Goal: Task Accomplishment & Management: Complete application form

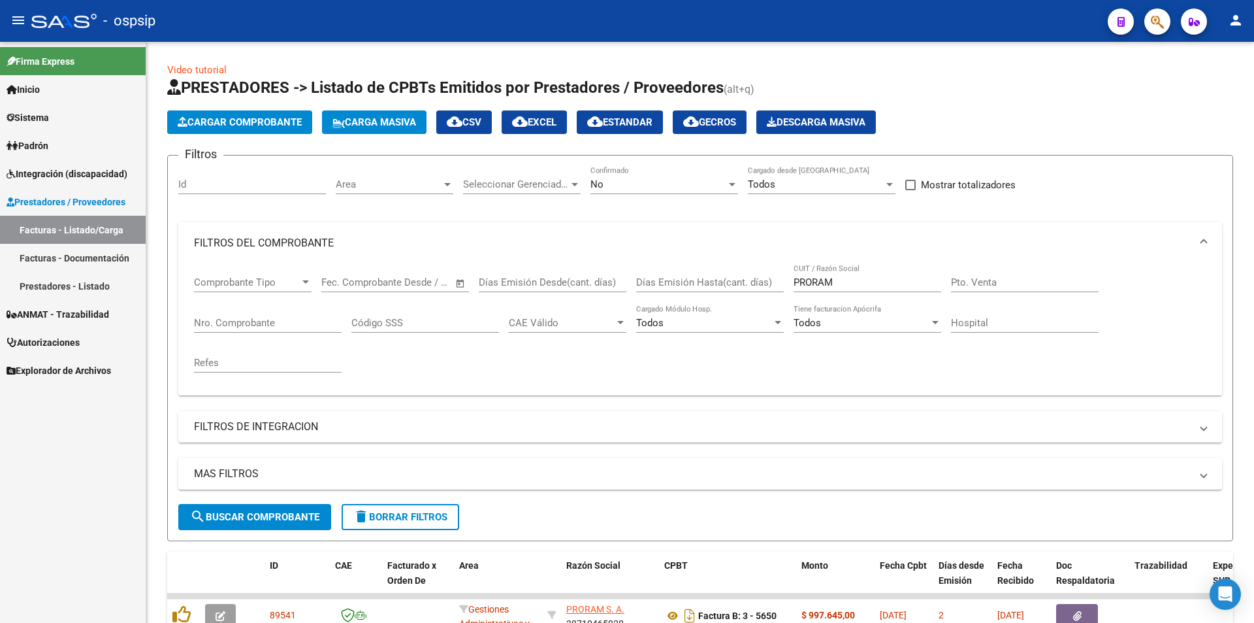
scroll to position [98, 0]
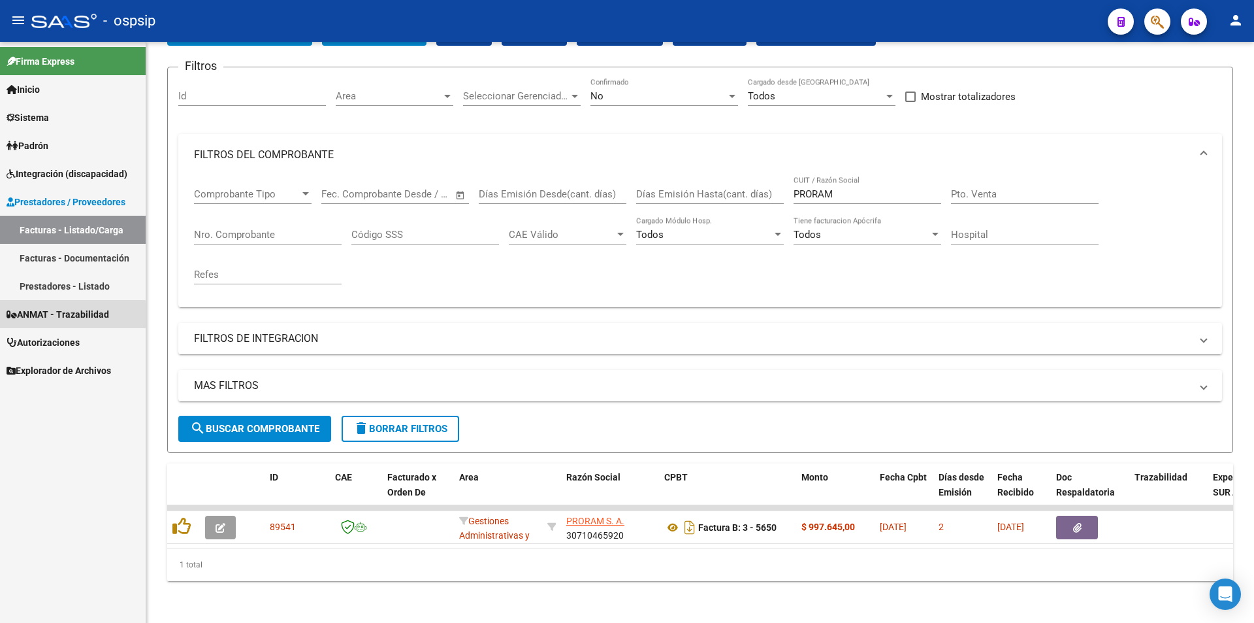
click at [45, 318] on span "ANMAT - Trazabilidad" at bounding box center [58, 314] width 103 height 14
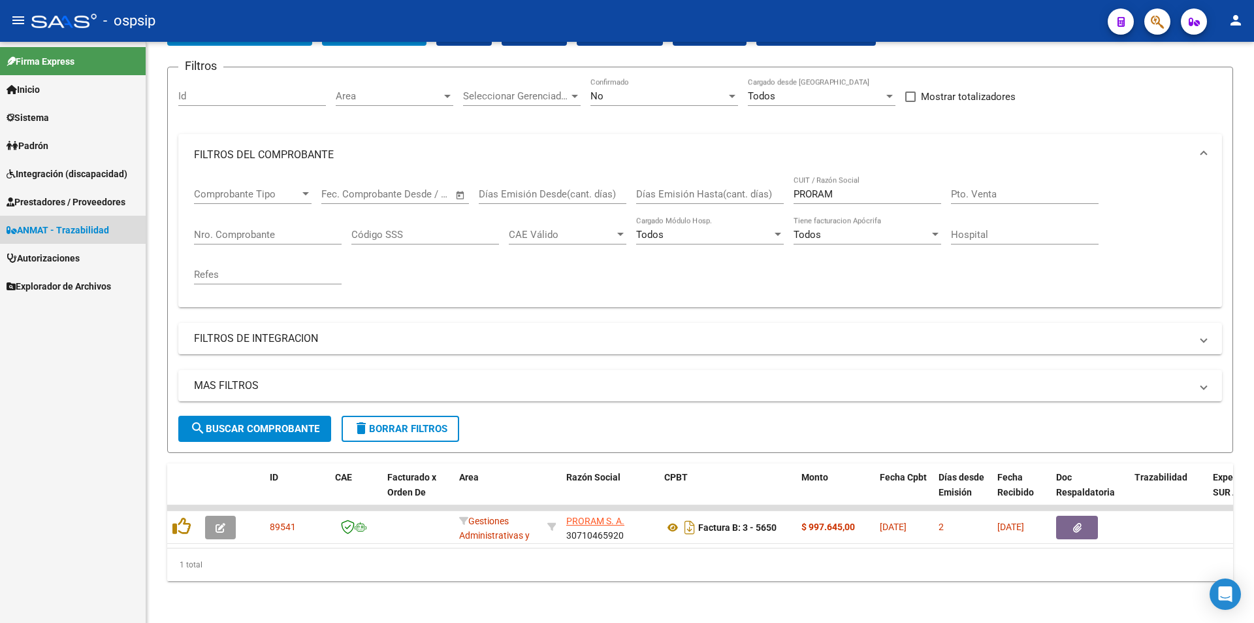
click at [73, 225] on span "ANMAT - Trazabilidad" at bounding box center [58, 230] width 103 height 14
click at [56, 229] on span "ANMAT - Trazabilidad" at bounding box center [58, 230] width 103 height 14
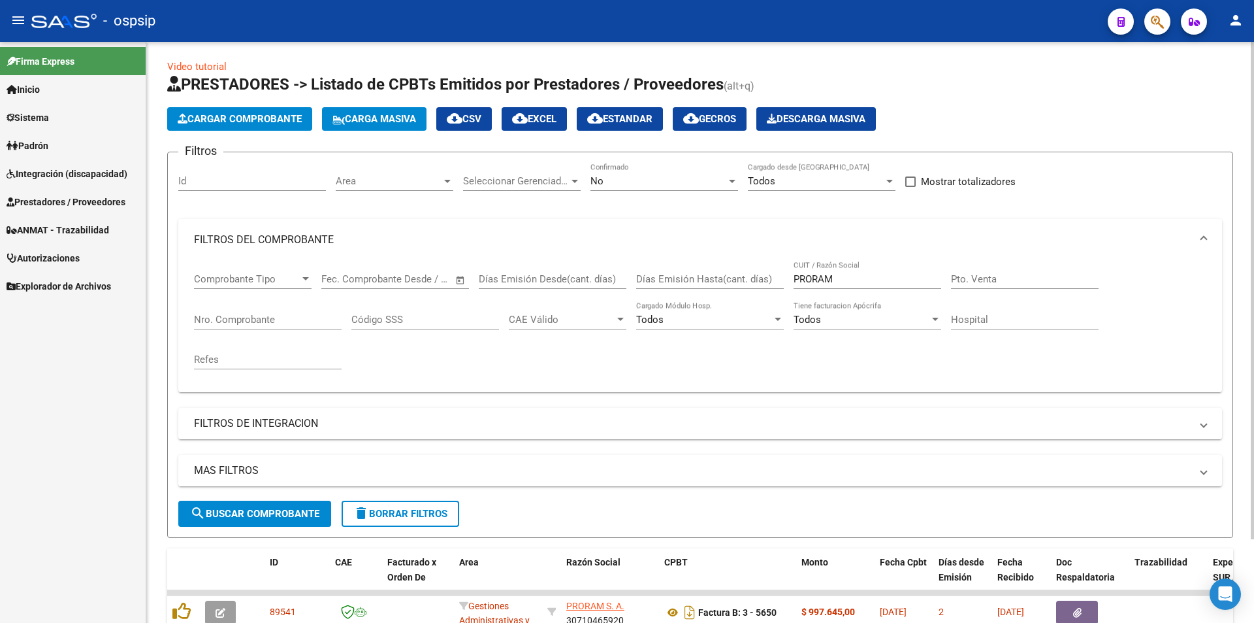
scroll to position [0, 0]
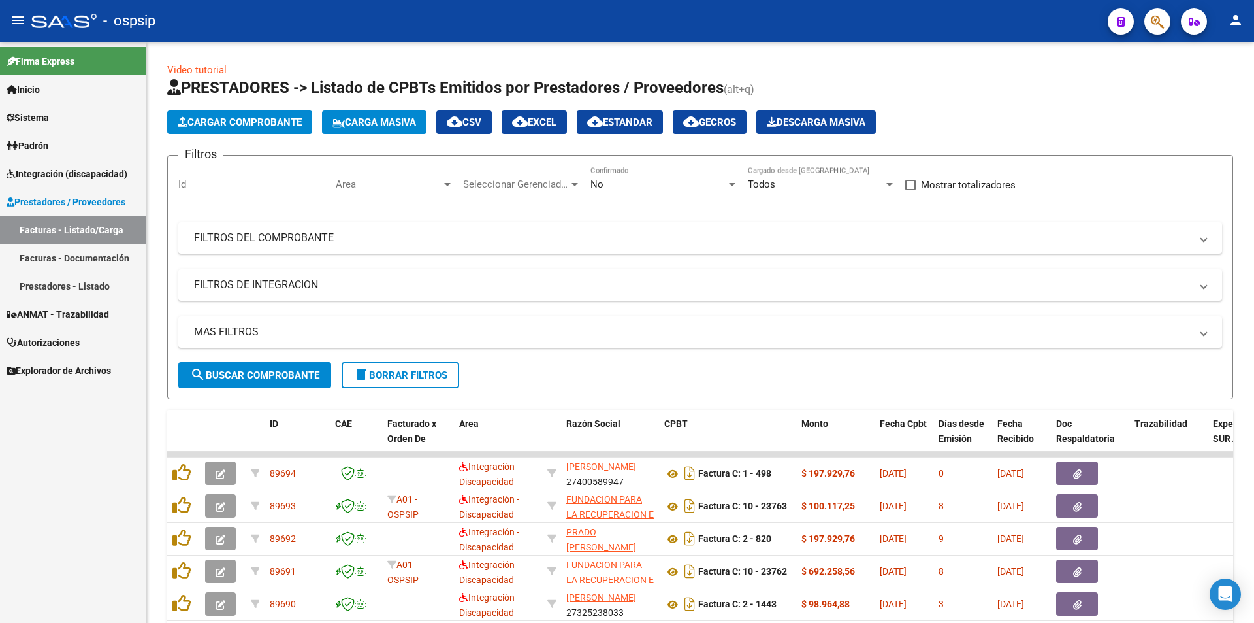
click at [59, 312] on span "ANMAT - Trazabilidad" at bounding box center [58, 314] width 103 height 14
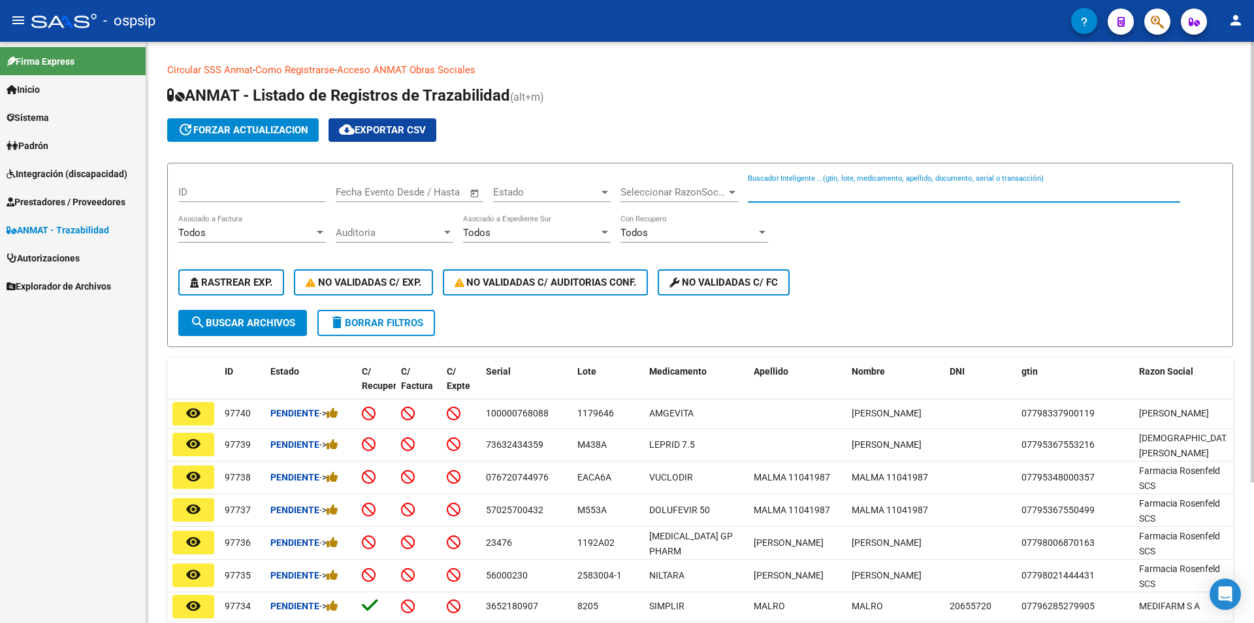
click at [812, 188] on input "Buscador Inteligente ...(gtin, lote, medicamento, apellido, documento, serial o…" at bounding box center [964, 192] width 432 height 12
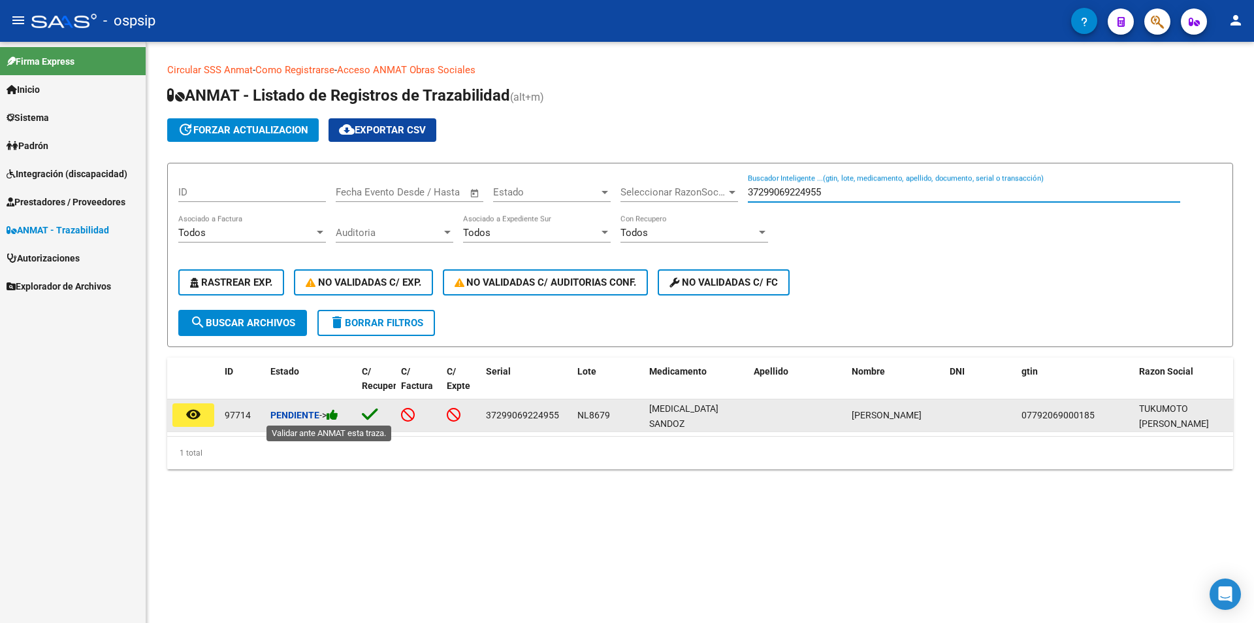
type input "37299069224955"
click at [338, 414] on icon at bounding box center [333, 414] width 12 height 12
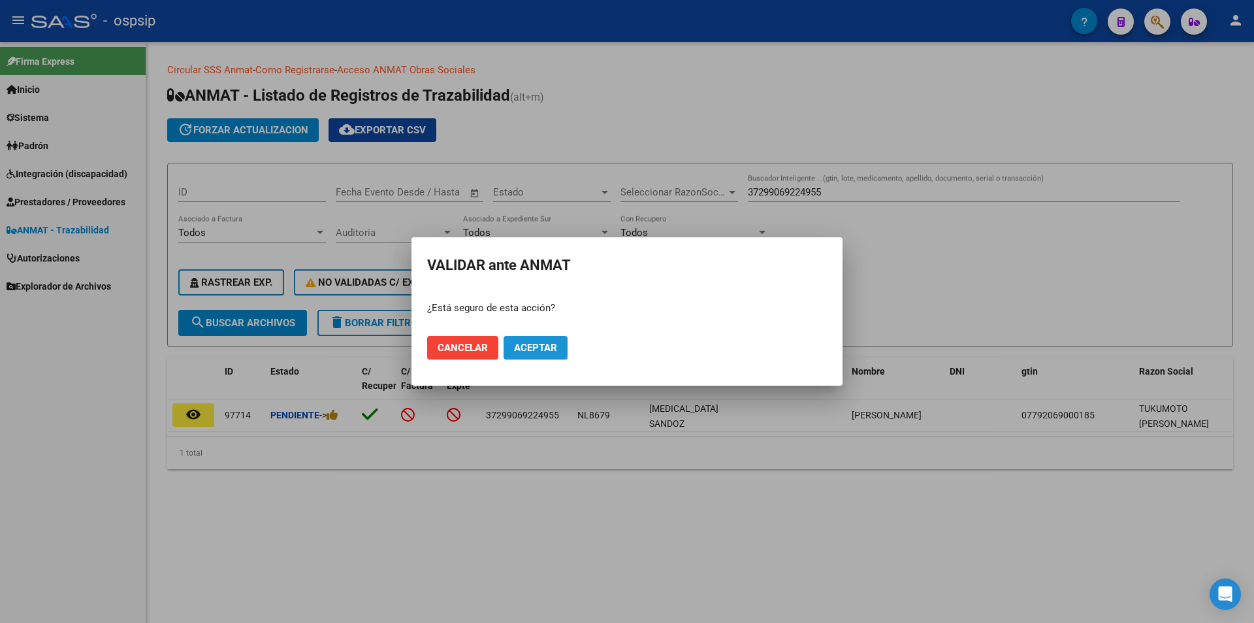
click at [547, 342] on span "Aceptar" at bounding box center [535, 348] width 43 height 12
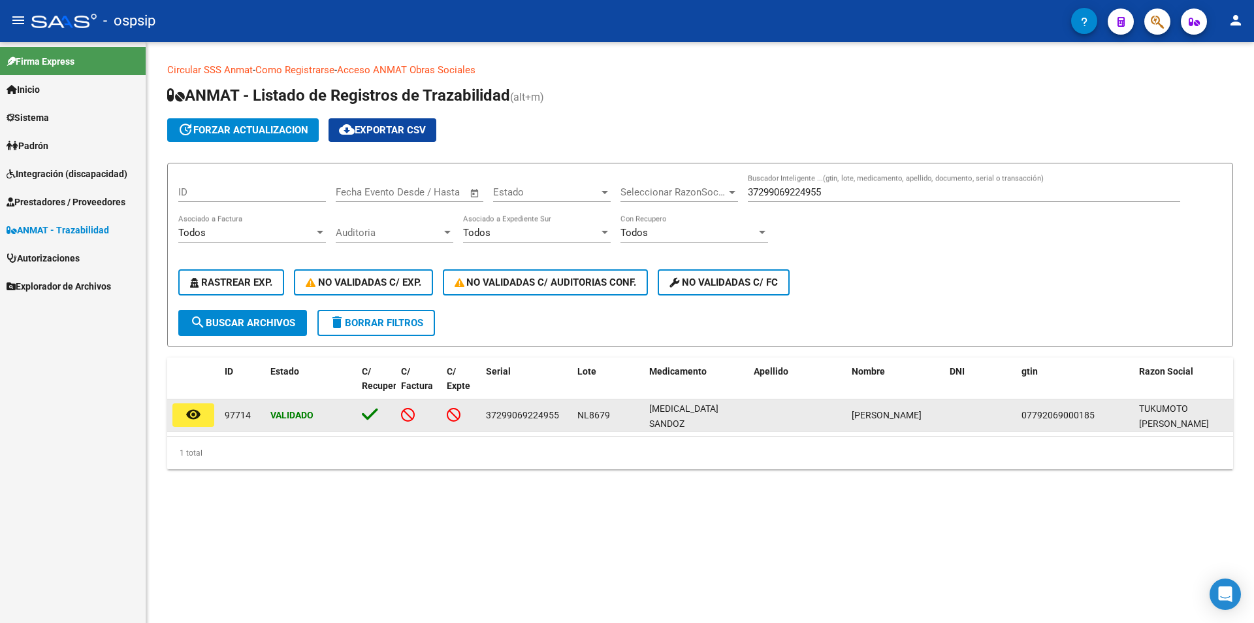
drag, startPoint x: 486, startPoint y: 414, endPoint x: 559, endPoint y: 417, distance: 73.2
click at [559, 417] on div "37299069224955" at bounding box center [526, 415] width 81 height 15
copy span "37299069224955"
drag, startPoint x: 578, startPoint y: 416, endPoint x: 610, endPoint y: 418, distance: 32.1
click at [610, 418] on div "NL8679" at bounding box center [608, 415] width 61 height 15
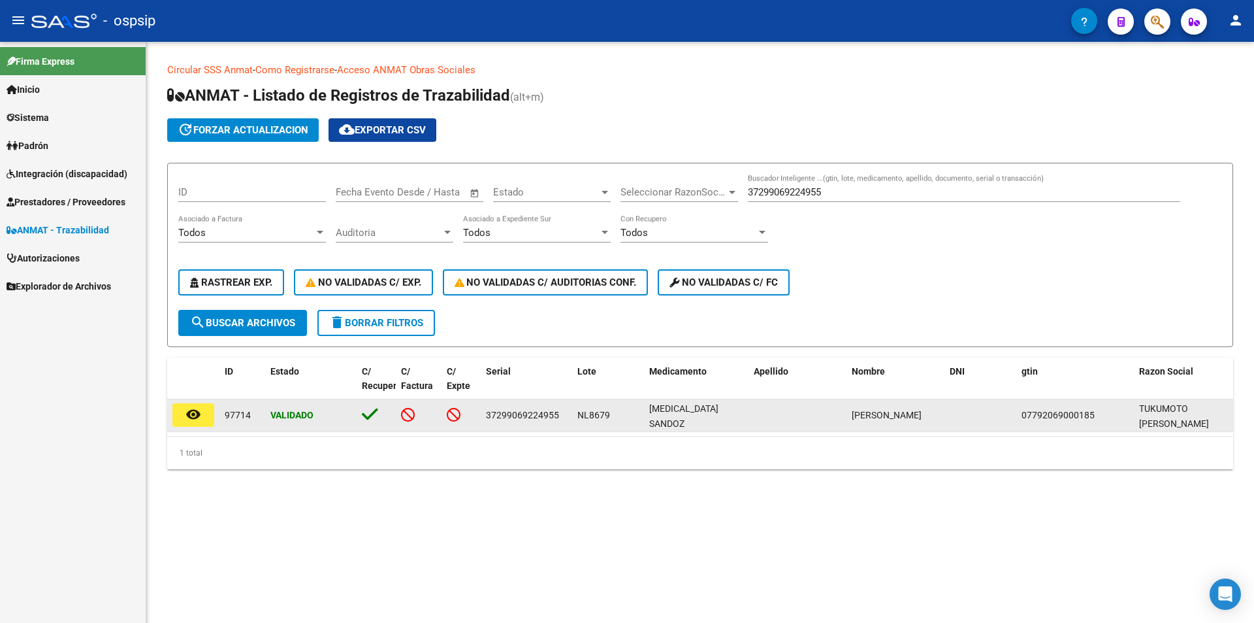
copy span "NL8679"
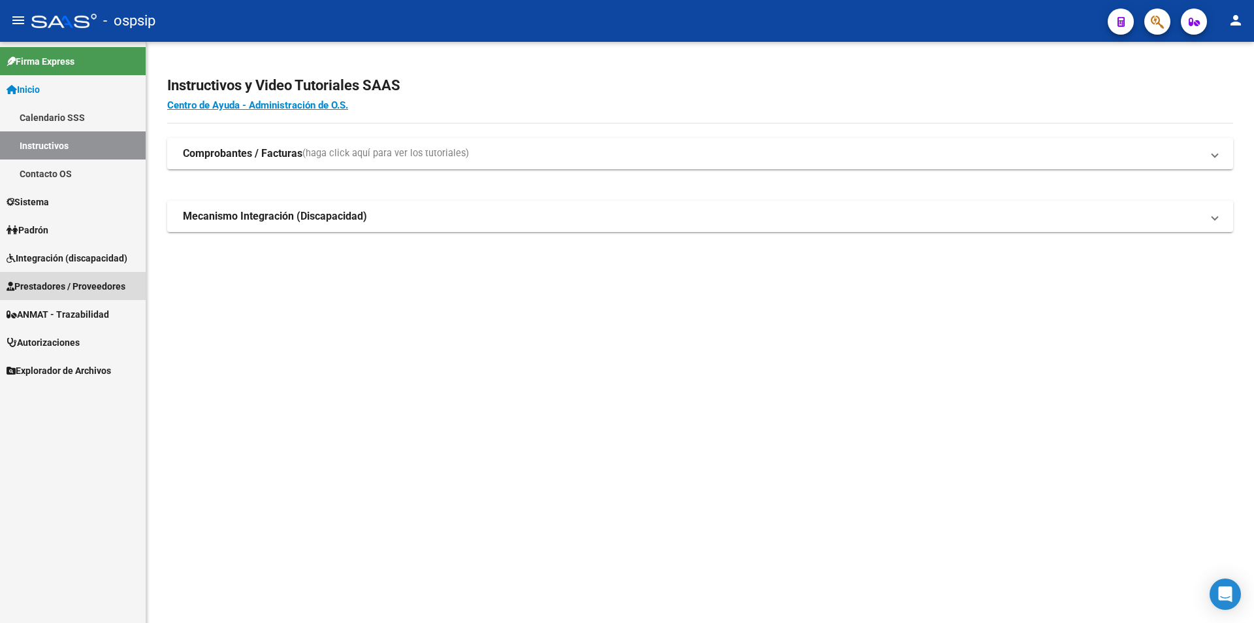
click at [39, 284] on span "Prestadores / Proveedores" at bounding box center [66, 286] width 119 height 14
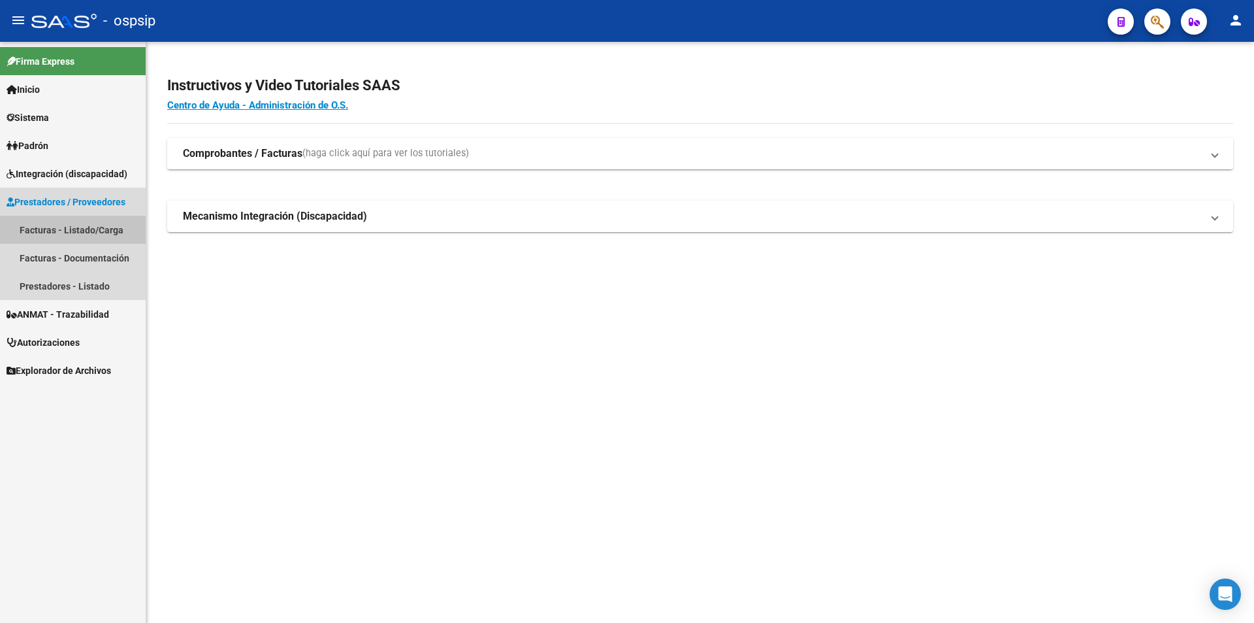
click at [47, 228] on link "Facturas - Listado/Carga" at bounding box center [73, 230] width 146 height 28
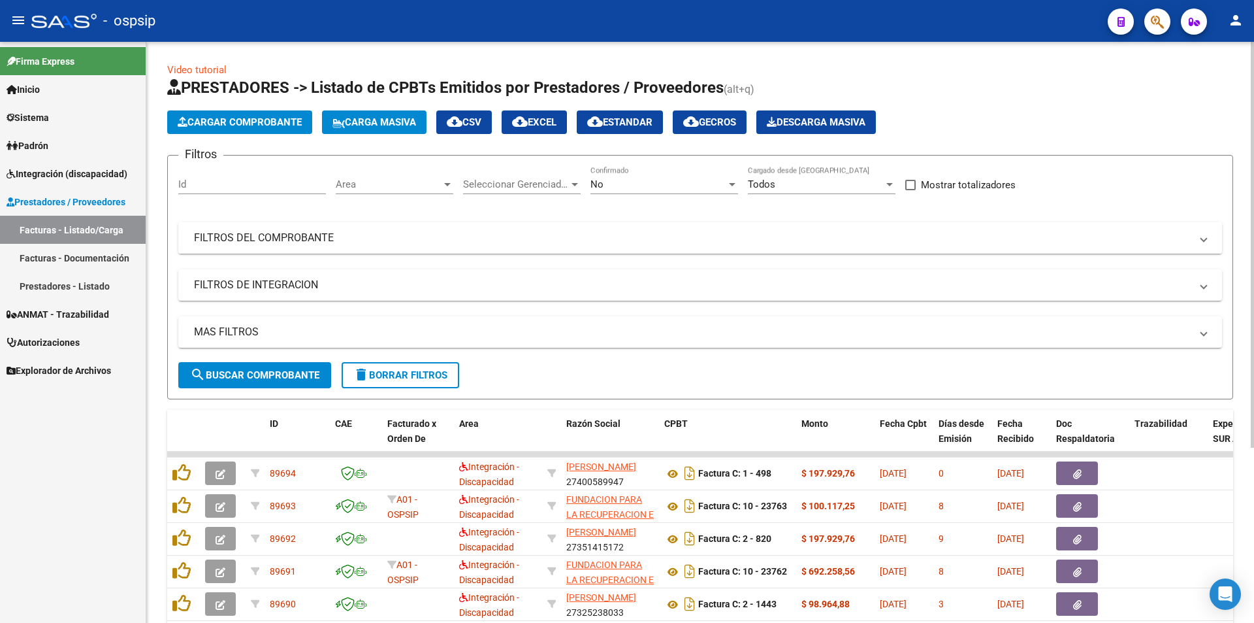
click at [295, 242] on mat-panel-title "FILTROS DEL COMPROBANTE" at bounding box center [692, 238] width 997 height 14
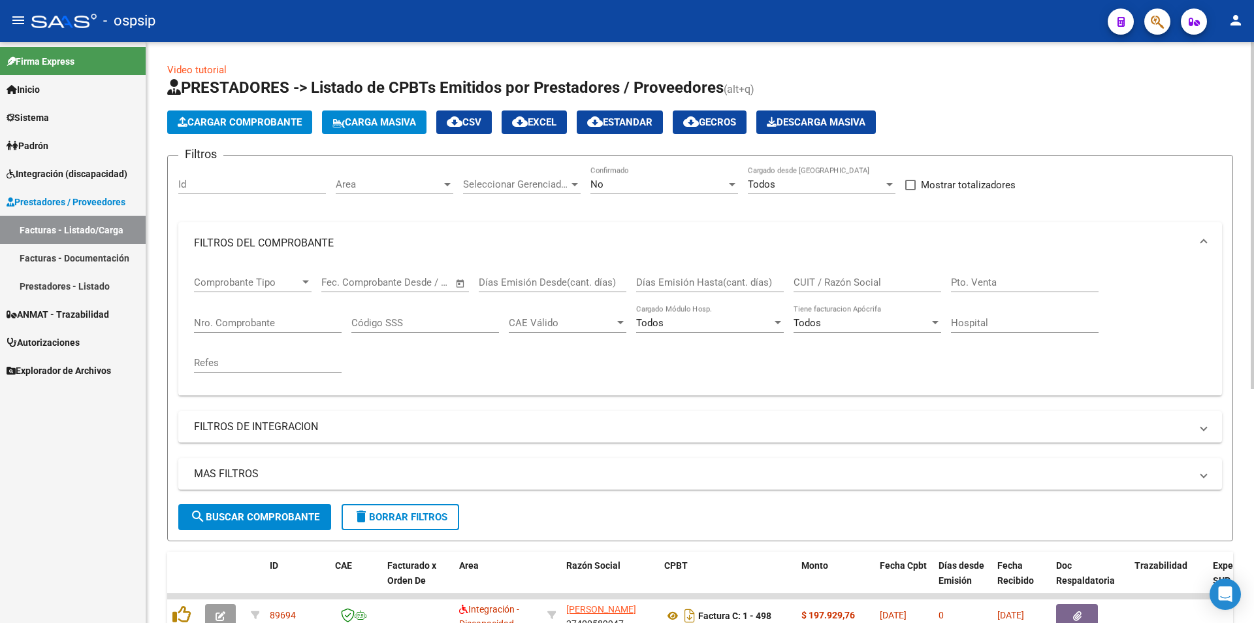
click at [836, 276] on input "CUIT / Razón Social" at bounding box center [868, 282] width 148 height 12
type input "PRISAL"
click at [732, 186] on div at bounding box center [732, 184] width 7 height 3
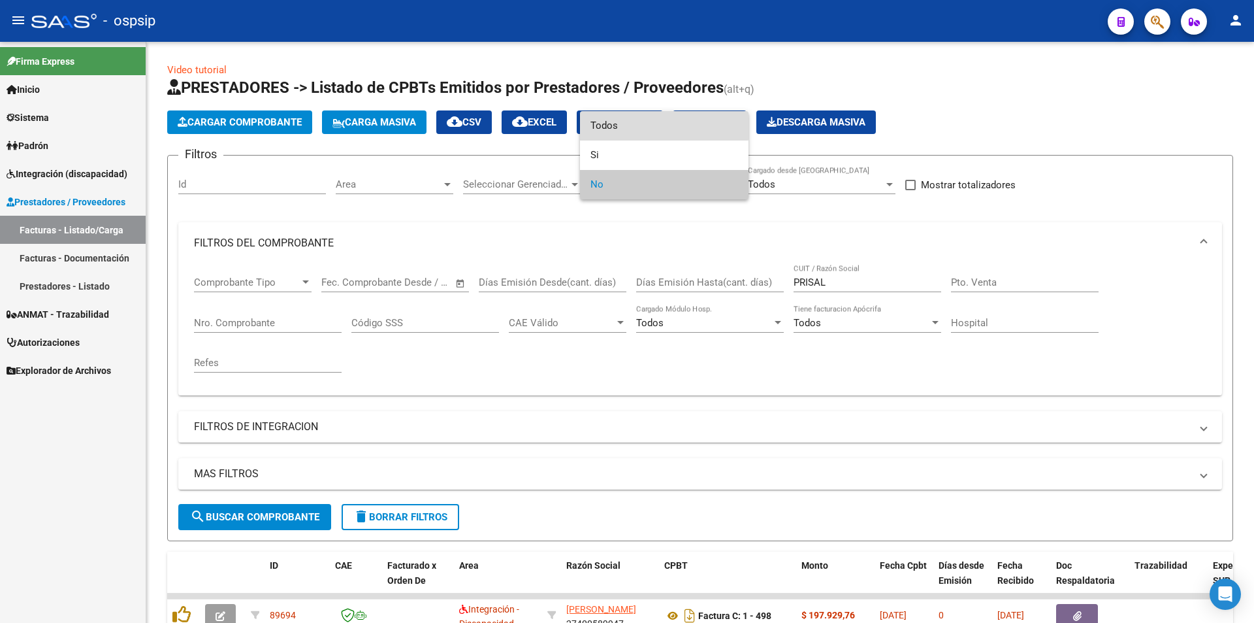
click at [605, 120] on span "Todos" at bounding box center [665, 125] width 148 height 29
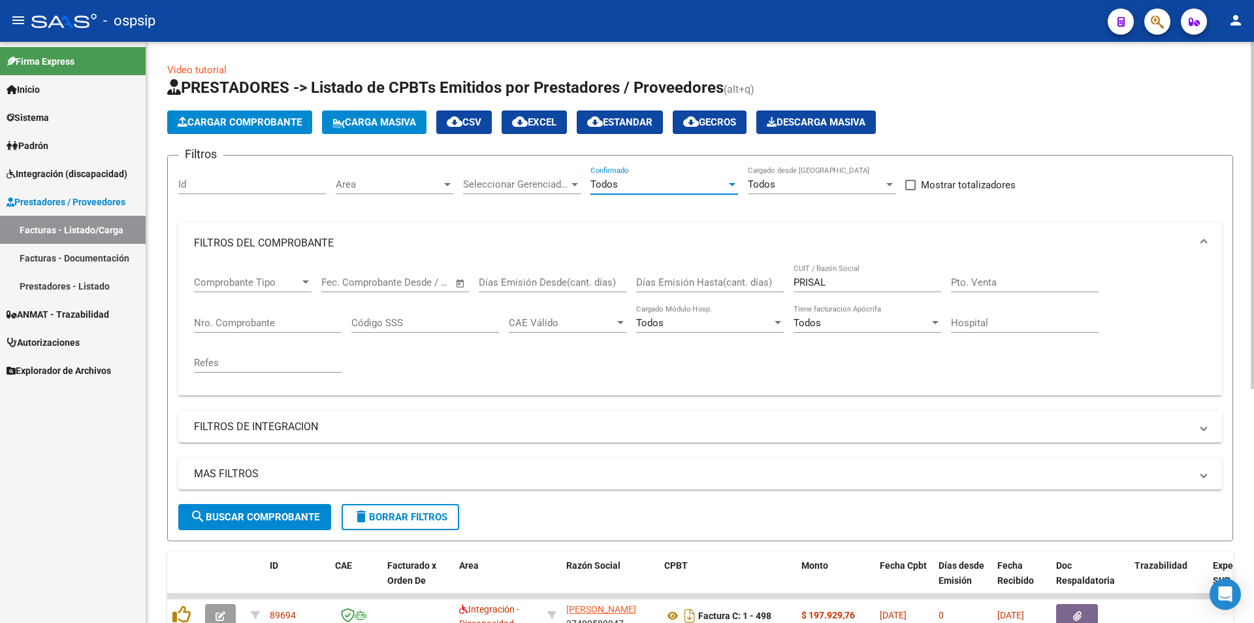
click at [246, 322] on input "Nro. Comprobante" at bounding box center [268, 323] width 148 height 12
click at [208, 321] on input "Nro. Comprobante" at bounding box center [268, 323] width 148 height 12
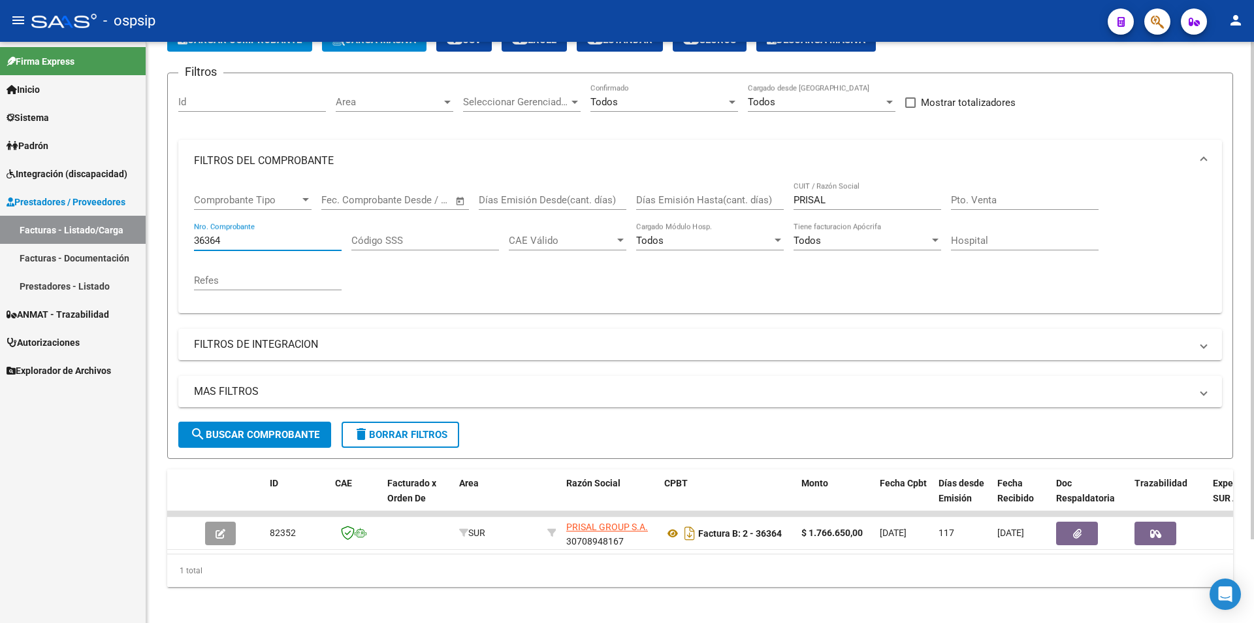
scroll to position [98, 0]
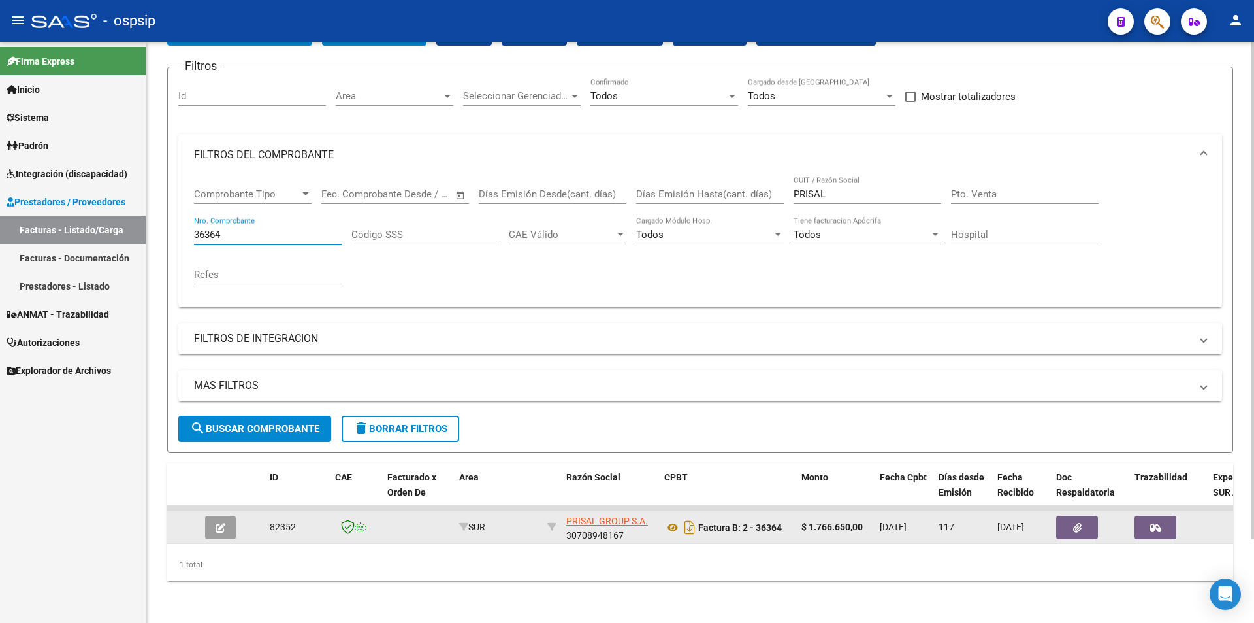
type input "36364"
click at [220, 523] on icon "button" at bounding box center [221, 528] width 10 height 10
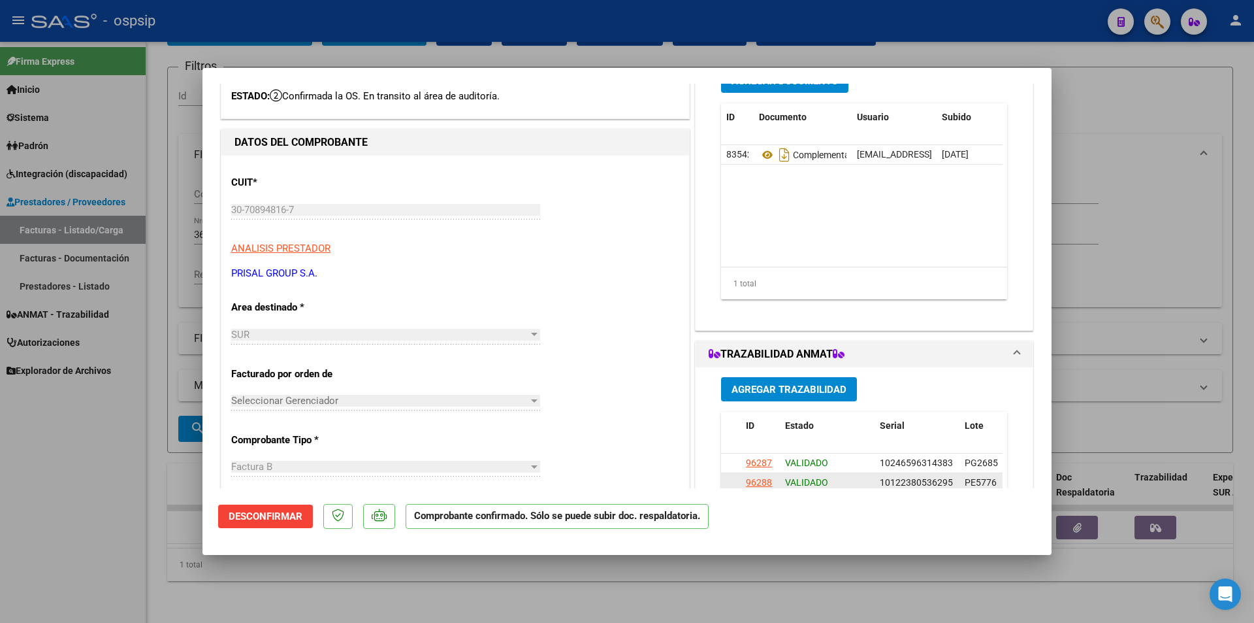
scroll to position [196, 0]
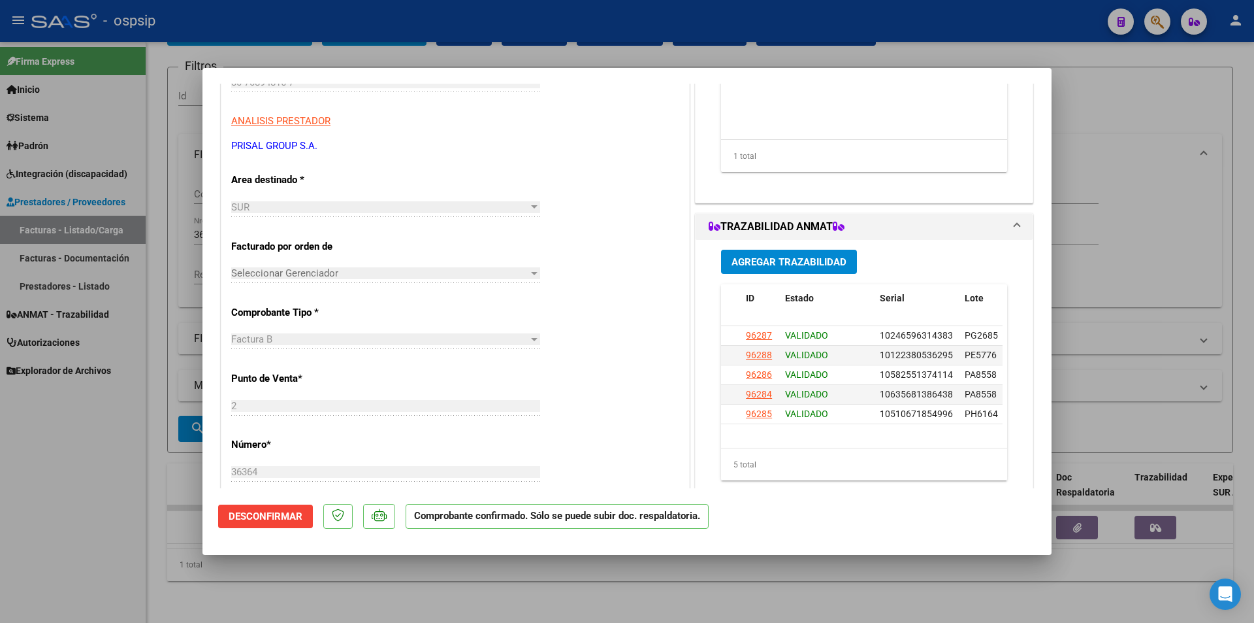
click at [775, 258] on span "Agregar Trazabilidad" at bounding box center [789, 262] width 115 height 12
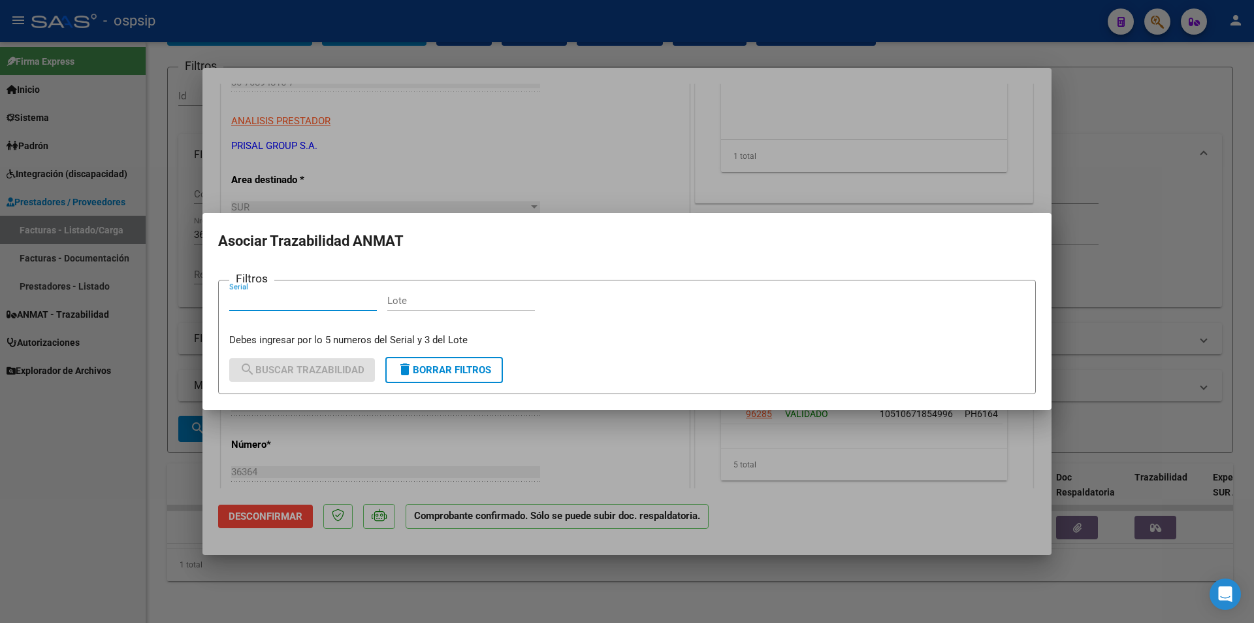
click at [252, 303] on input "Serial" at bounding box center [303, 301] width 148 height 12
paste input "37299069224955"
type input "37299069224955"
click at [446, 304] on input "Lote" at bounding box center [461, 301] width 148 height 12
paste input "NL8679"
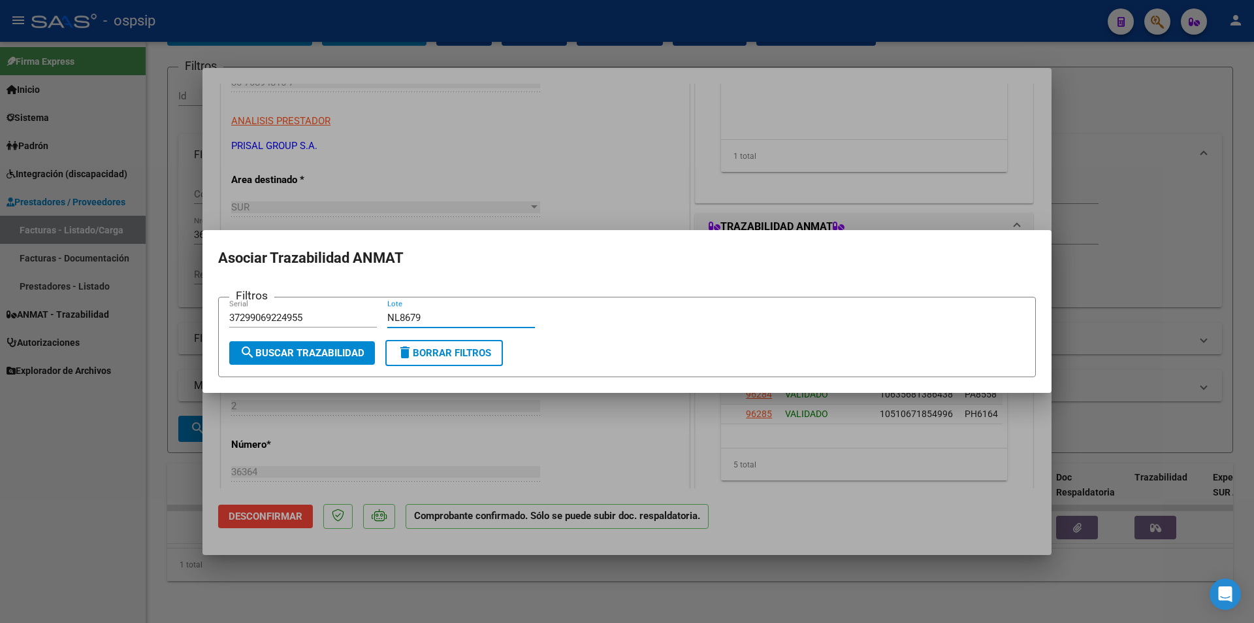
type input "NL8679"
click at [336, 348] on span "search Buscar Trazabilidad" at bounding box center [302, 353] width 125 height 12
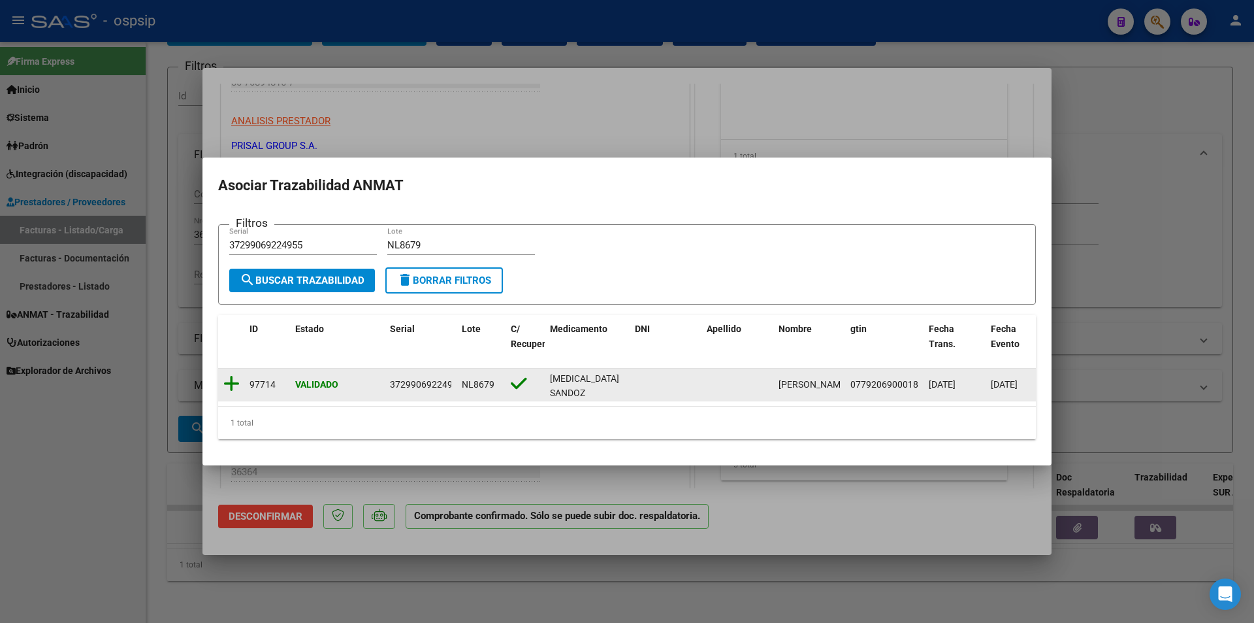
click at [225, 376] on icon at bounding box center [231, 383] width 16 height 18
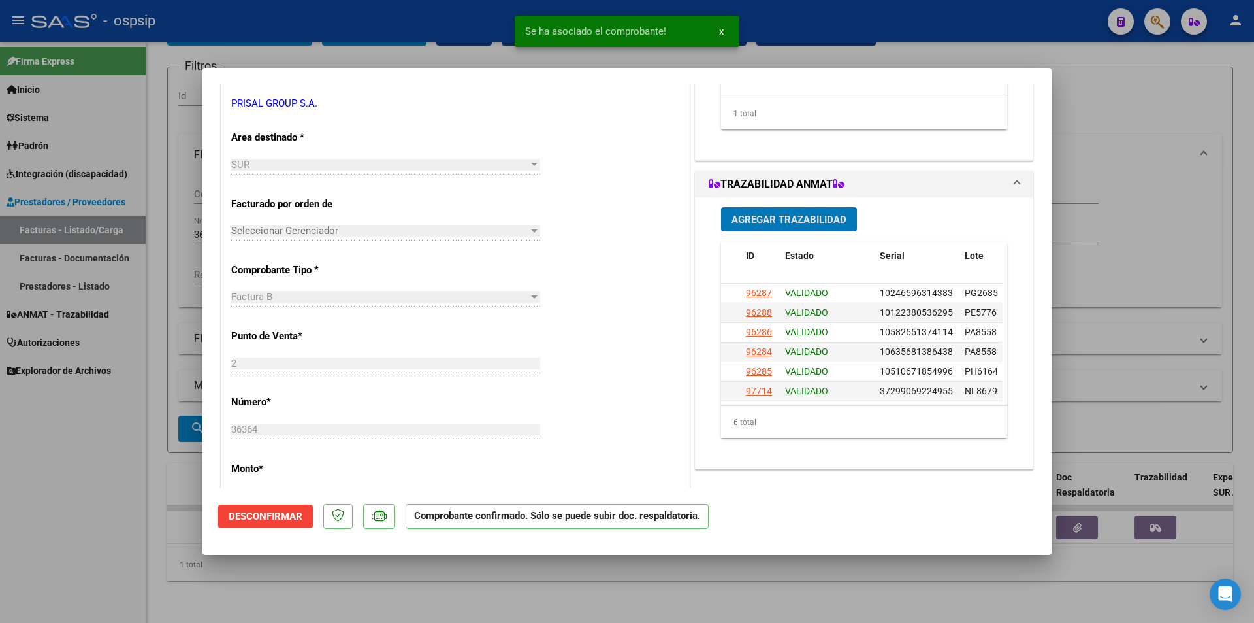
scroll to position [261, 0]
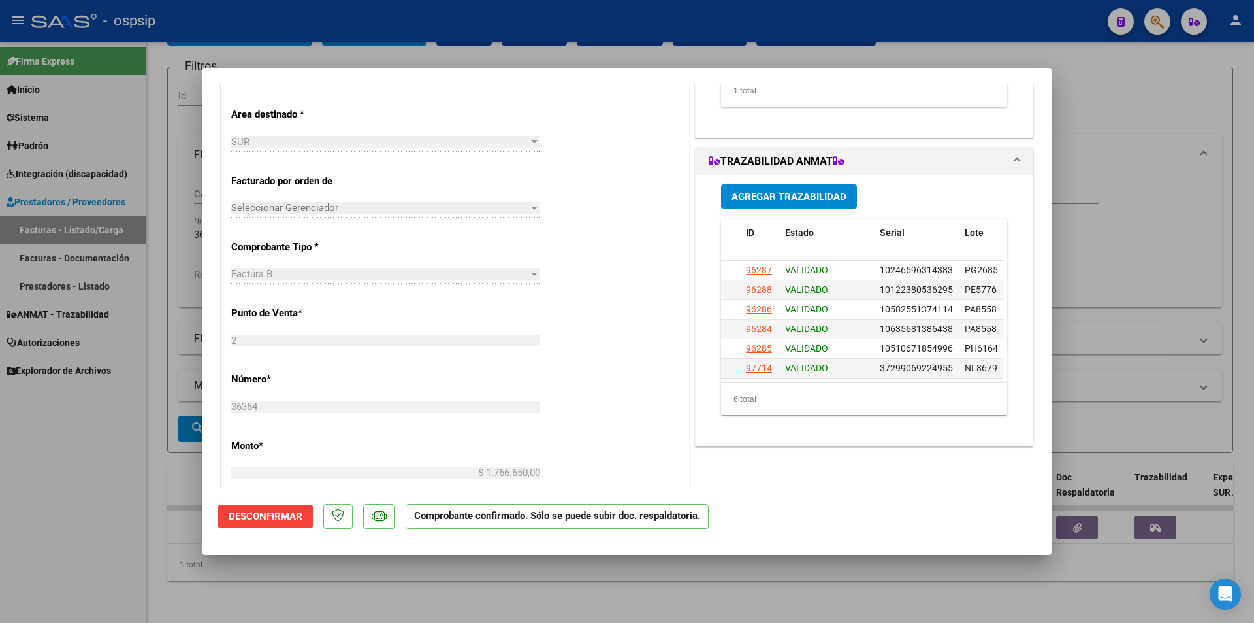
click at [30, 451] on div at bounding box center [627, 311] width 1254 height 623
type input "$ 0,00"
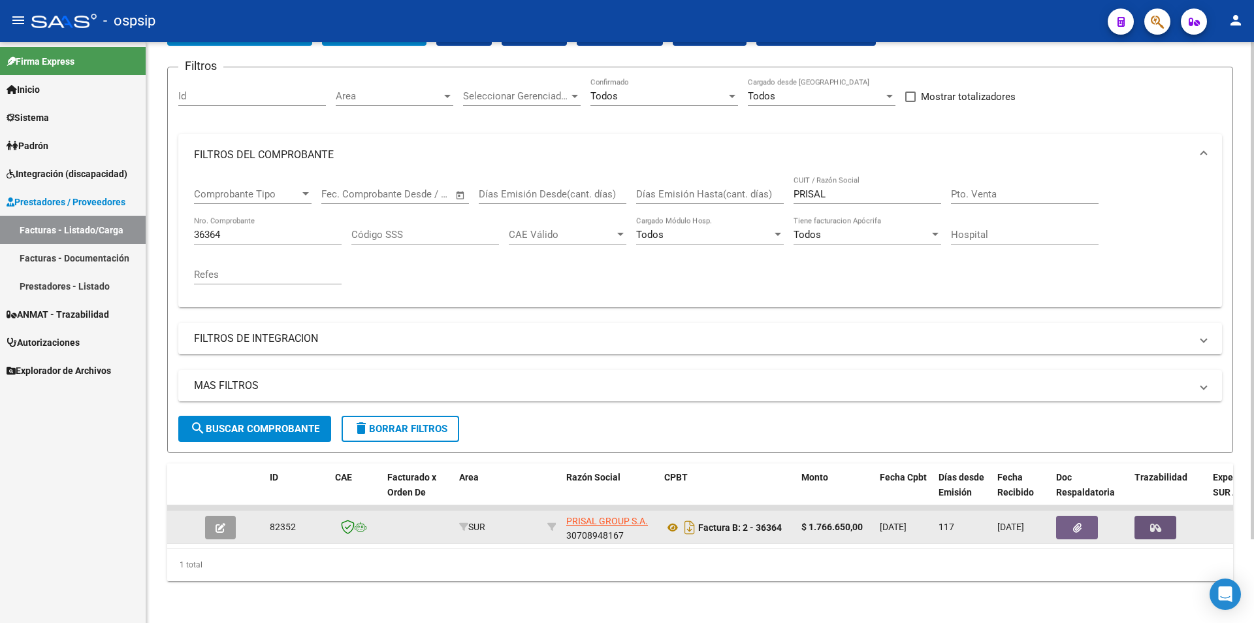
click at [1153, 523] on icon "button" at bounding box center [1155, 528] width 11 height 10
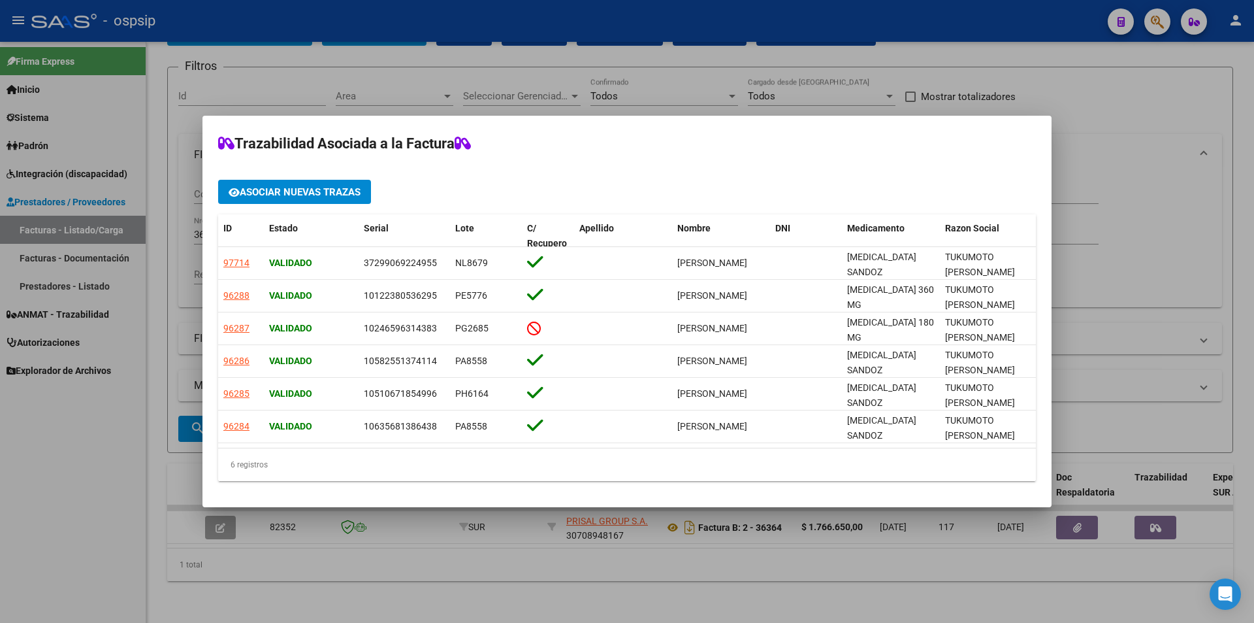
click at [96, 548] on div at bounding box center [627, 311] width 1254 height 623
